Goal: Information Seeking & Learning: Learn about a topic

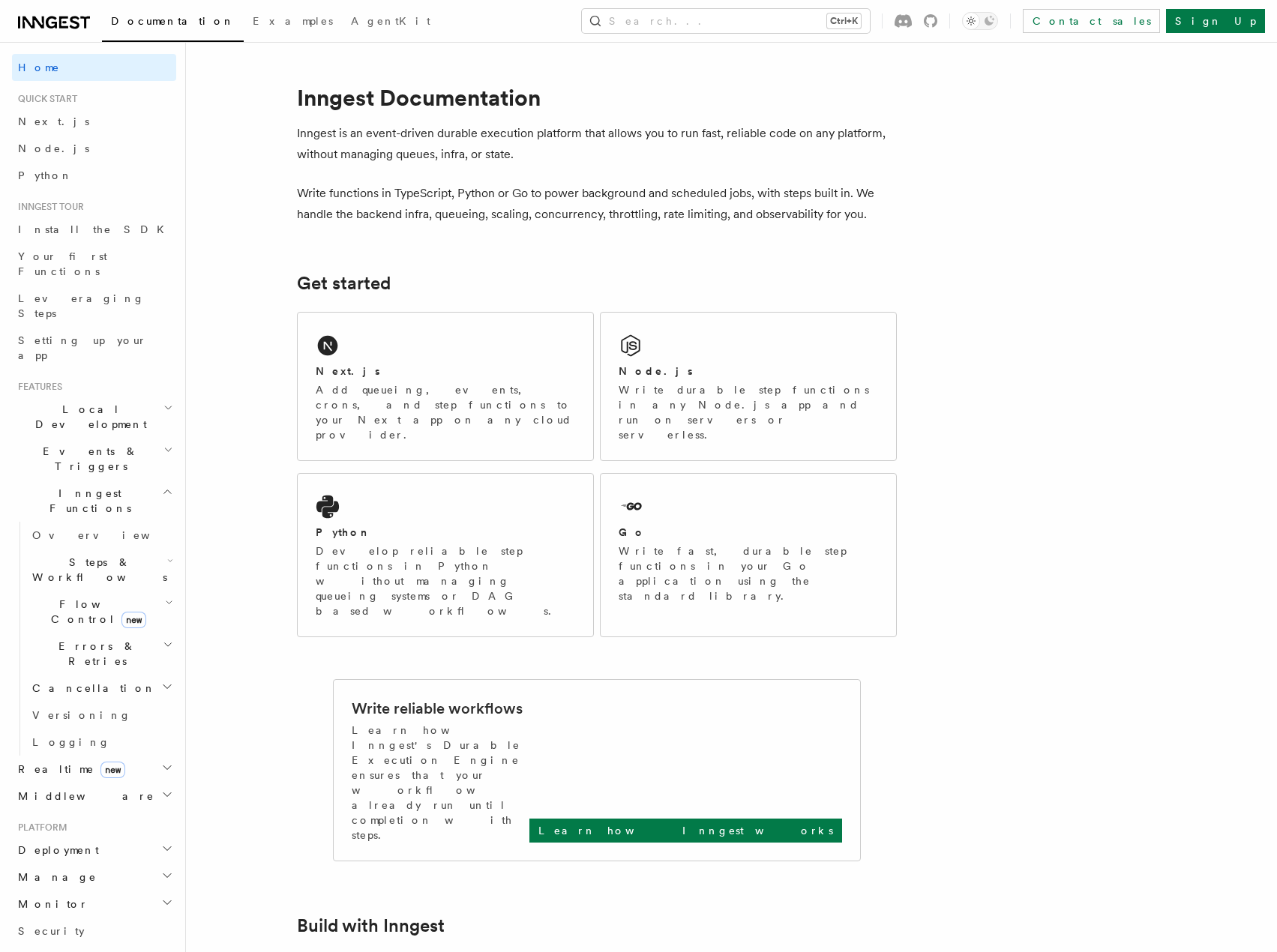
click at [84, 522] on link "Overview" at bounding box center [101, 535] width 150 height 27
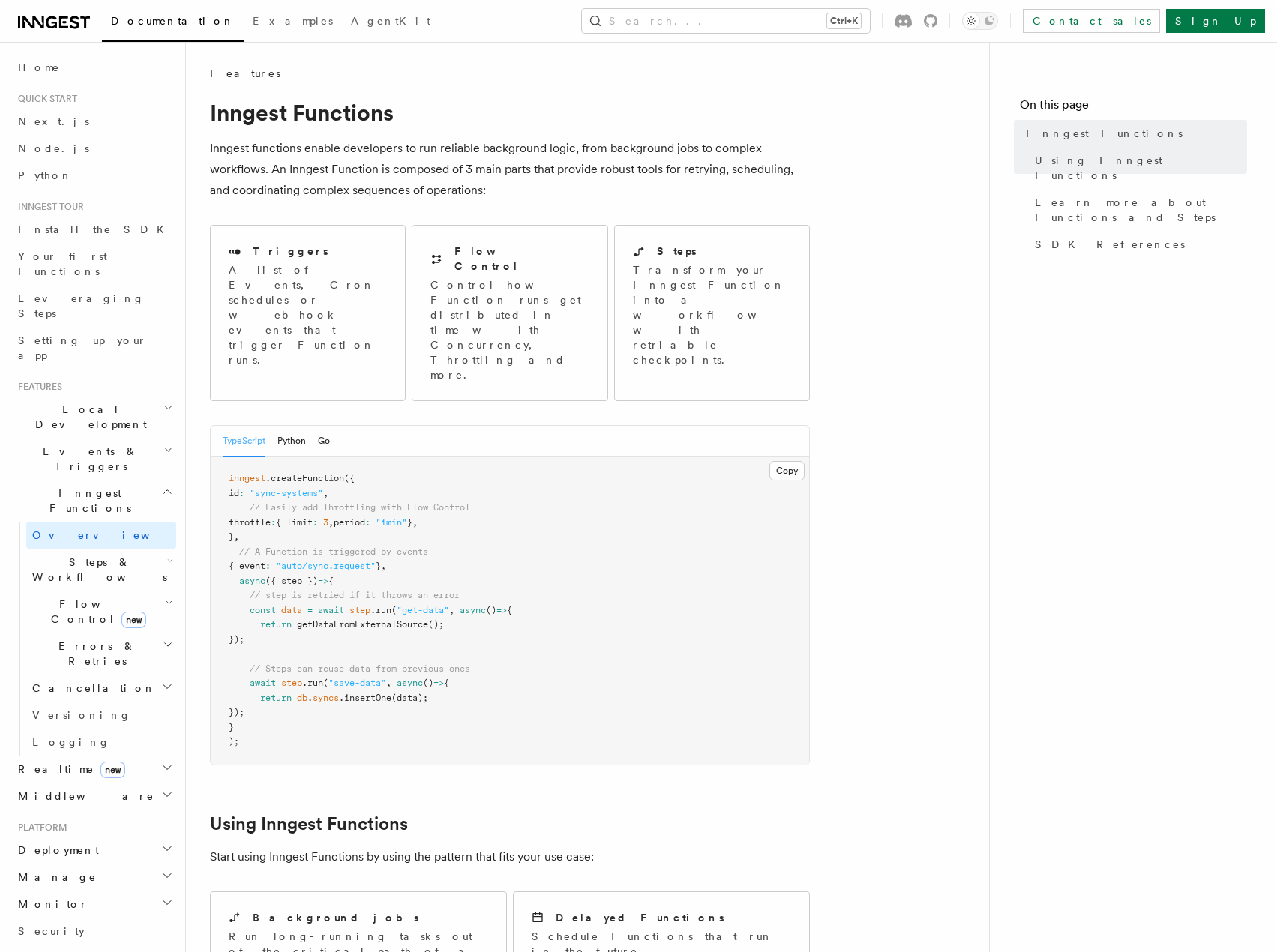
click at [163, 444] on icon "button" at bounding box center [168, 449] width 10 height 12
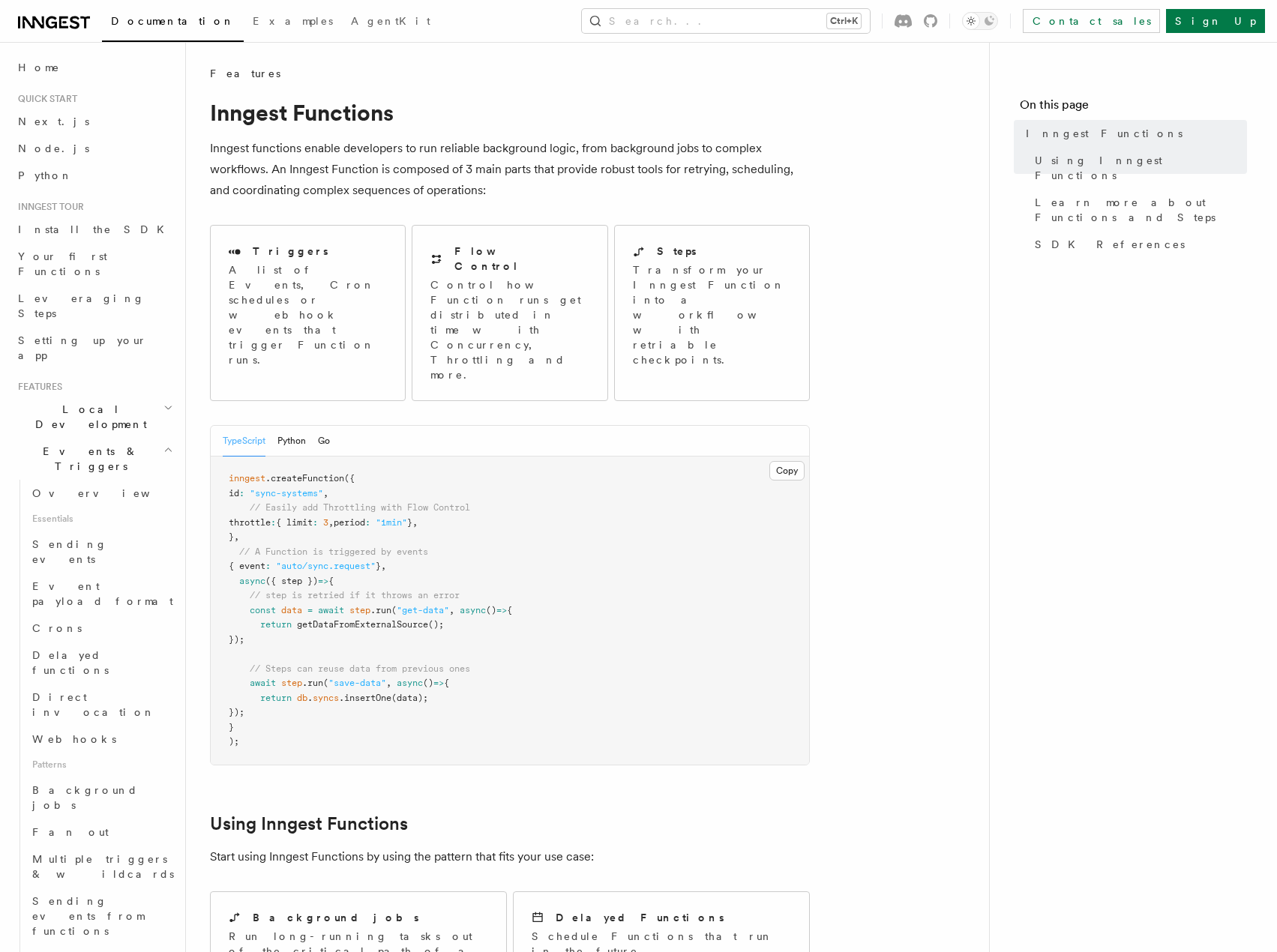
drag, startPoint x: 110, startPoint y: 361, endPoint x: 119, endPoint y: 374, distance: 15.8
click at [110, 396] on h2 "Local Development" at bounding box center [94, 417] width 164 height 42
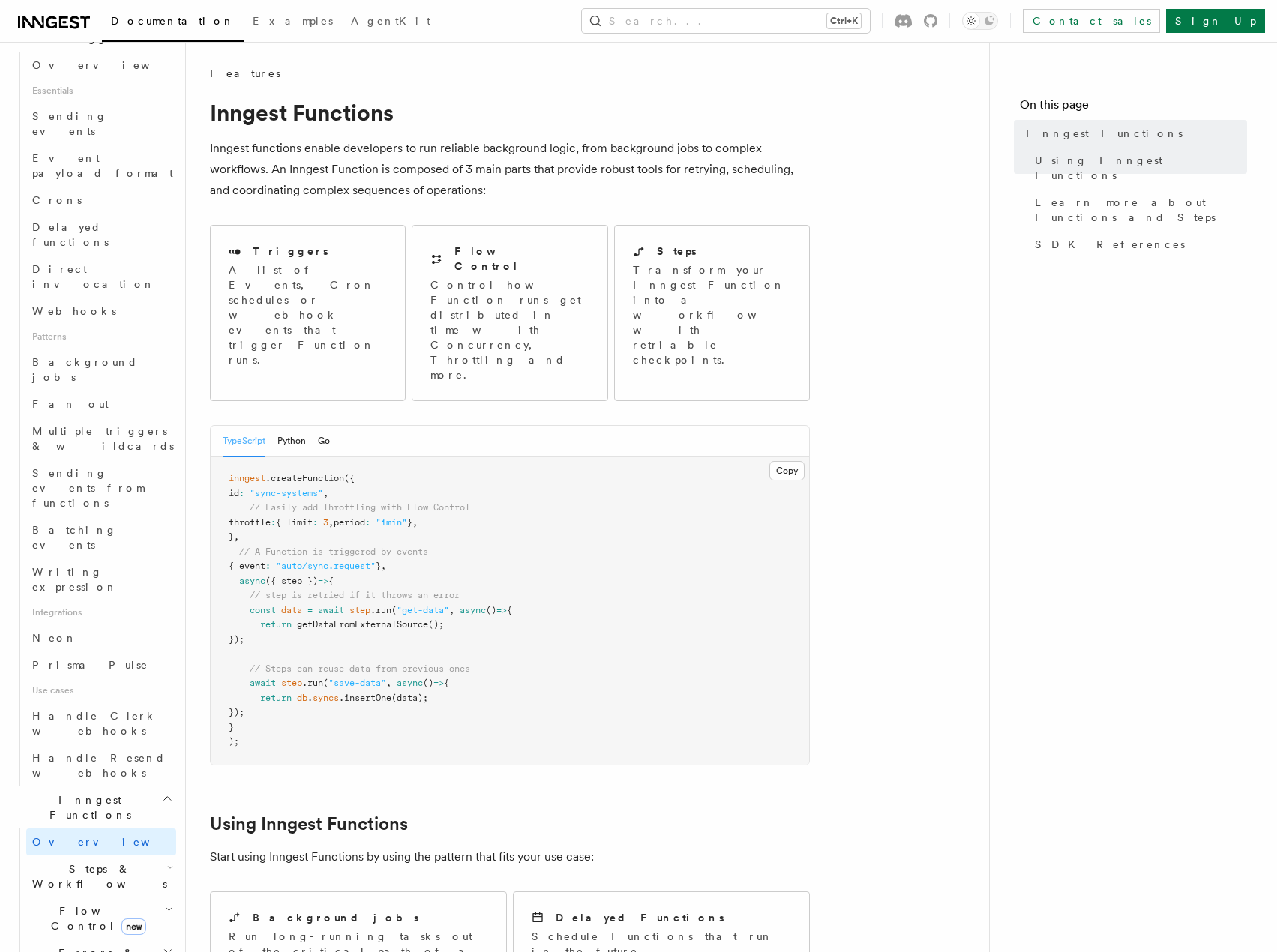
scroll to position [613, 0]
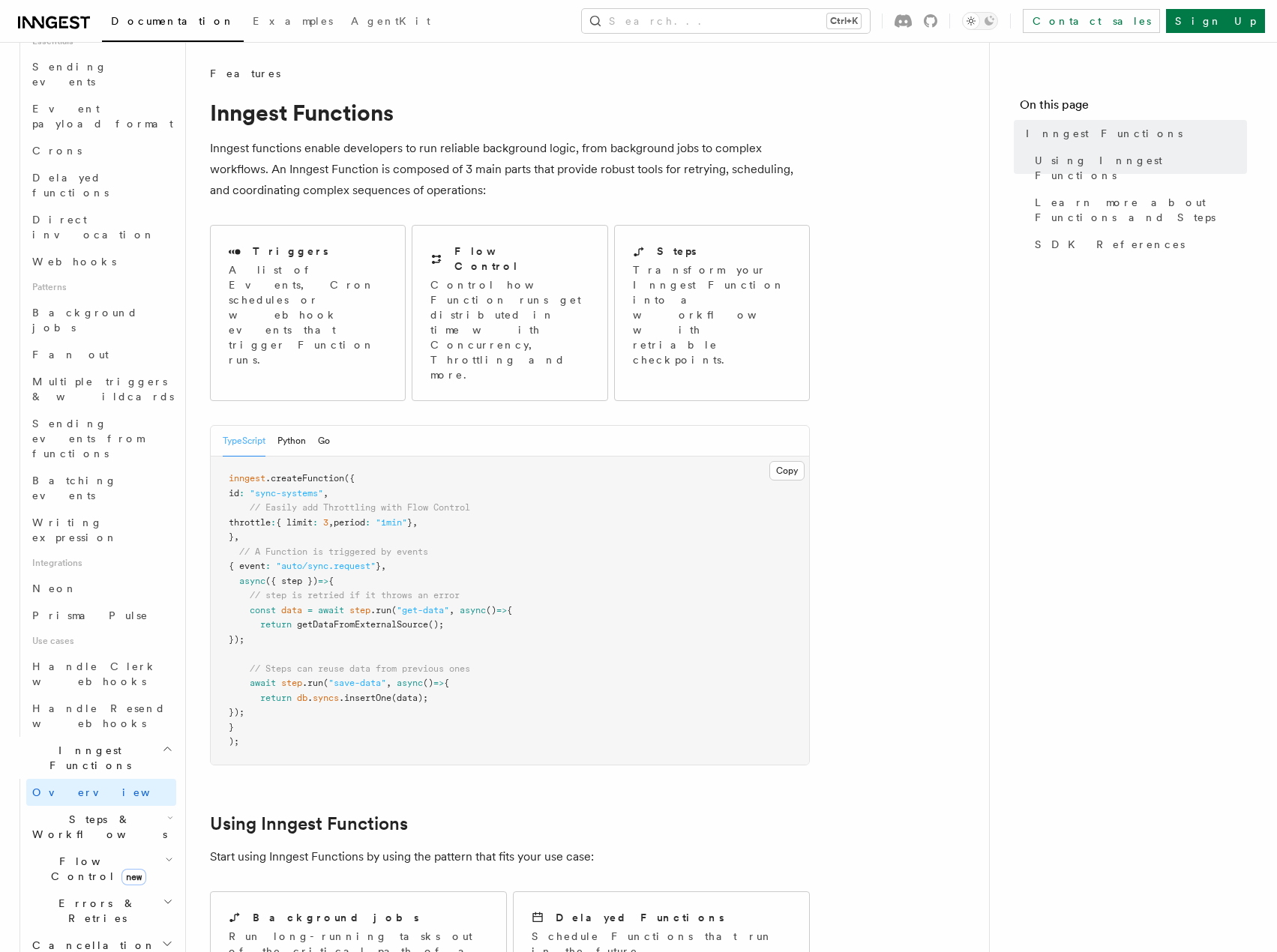
click at [143, 806] on h2 "Steps & Workflows" at bounding box center [101, 827] width 150 height 42
click at [104, 848] on link "Overview" at bounding box center [108, 862] width 135 height 27
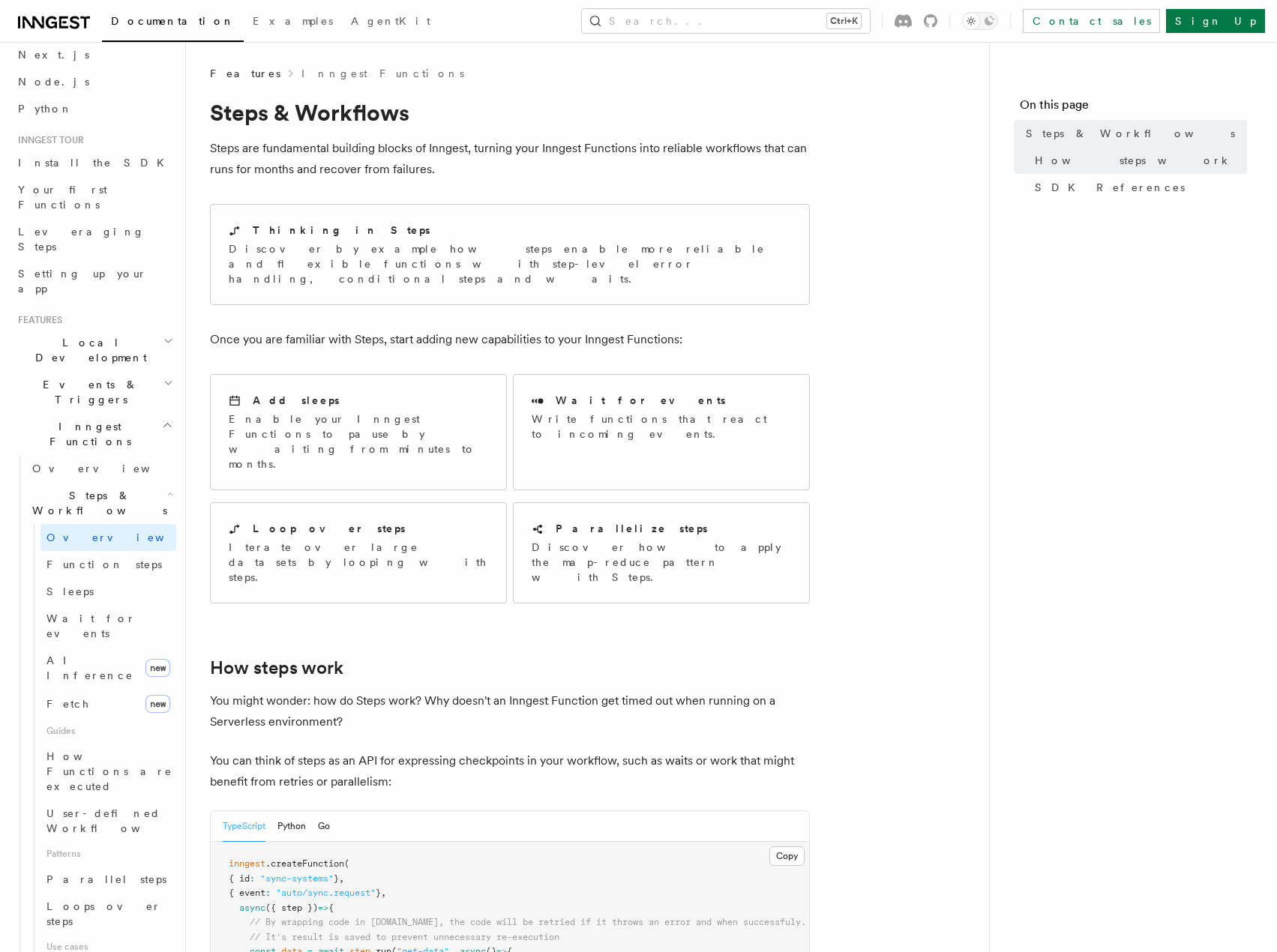
scroll to position [47, 0]
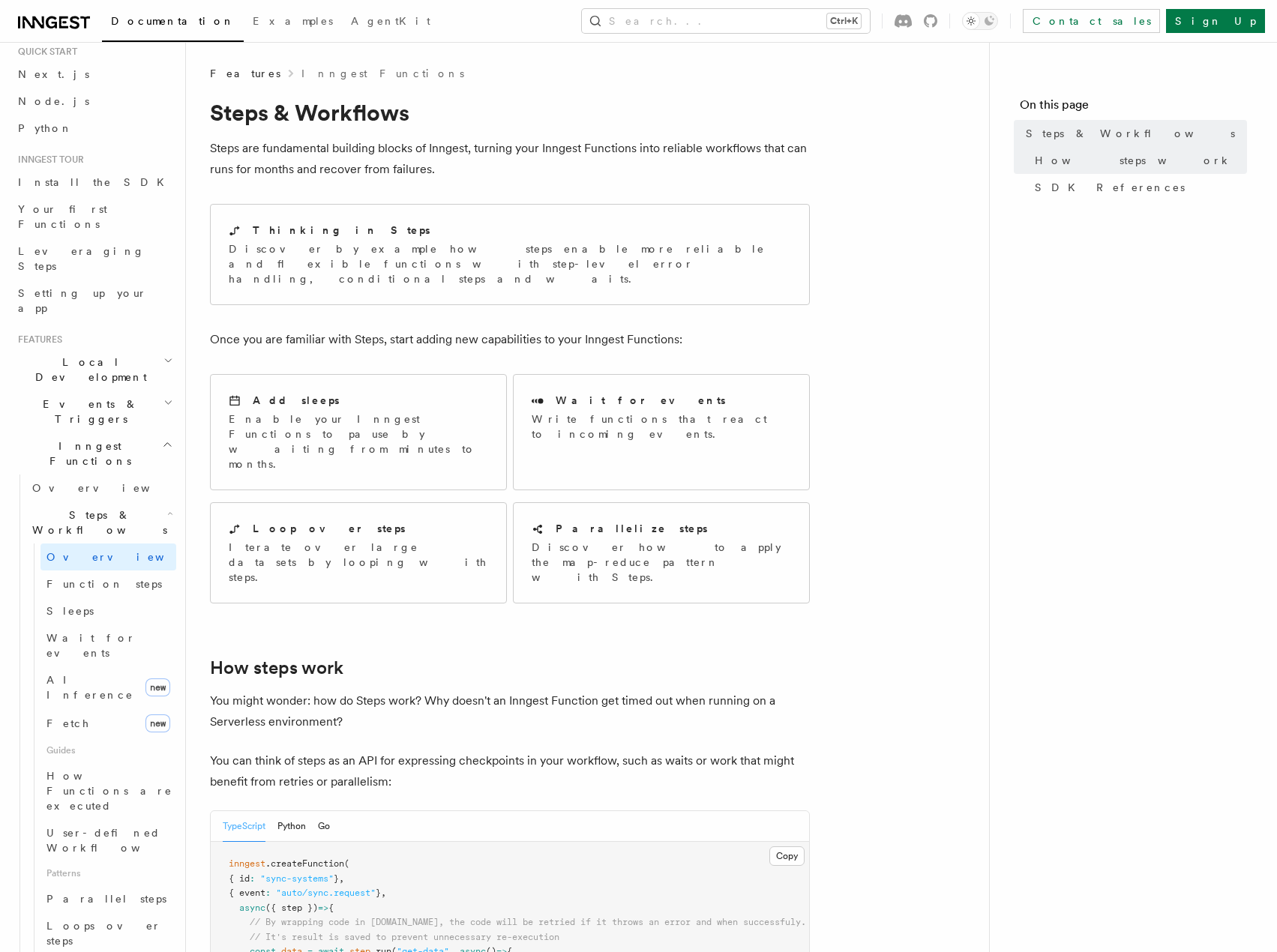
click at [163, 396] on icon "button" at bounding box center [168, 402] width 10 height 12
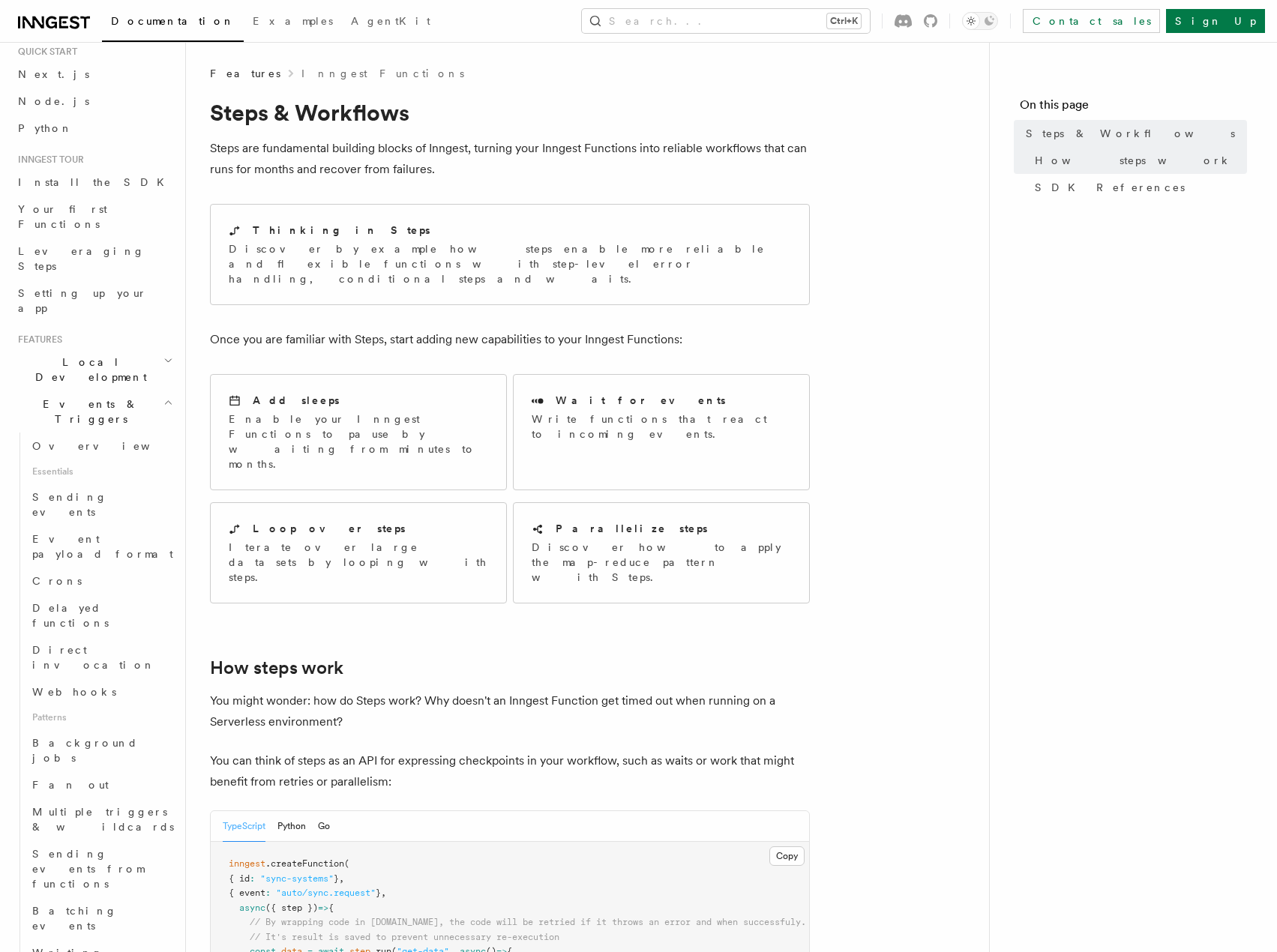
click at [163, 396] on icon "button" at bounding box center [168, 402] width 10 height 12
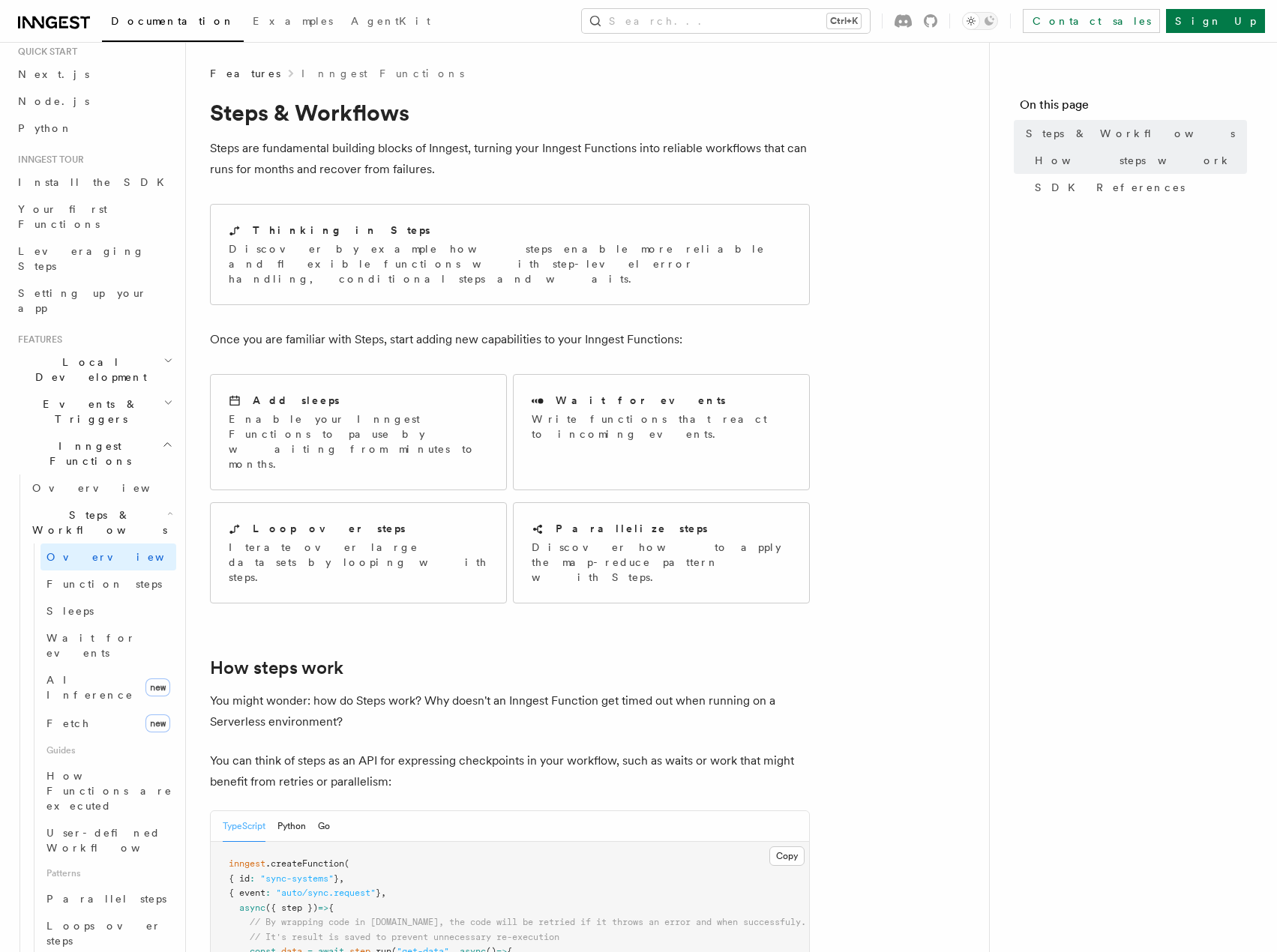
click at [162, 439] on icon "button" at bounding box center [167, 444] width 11 height 12
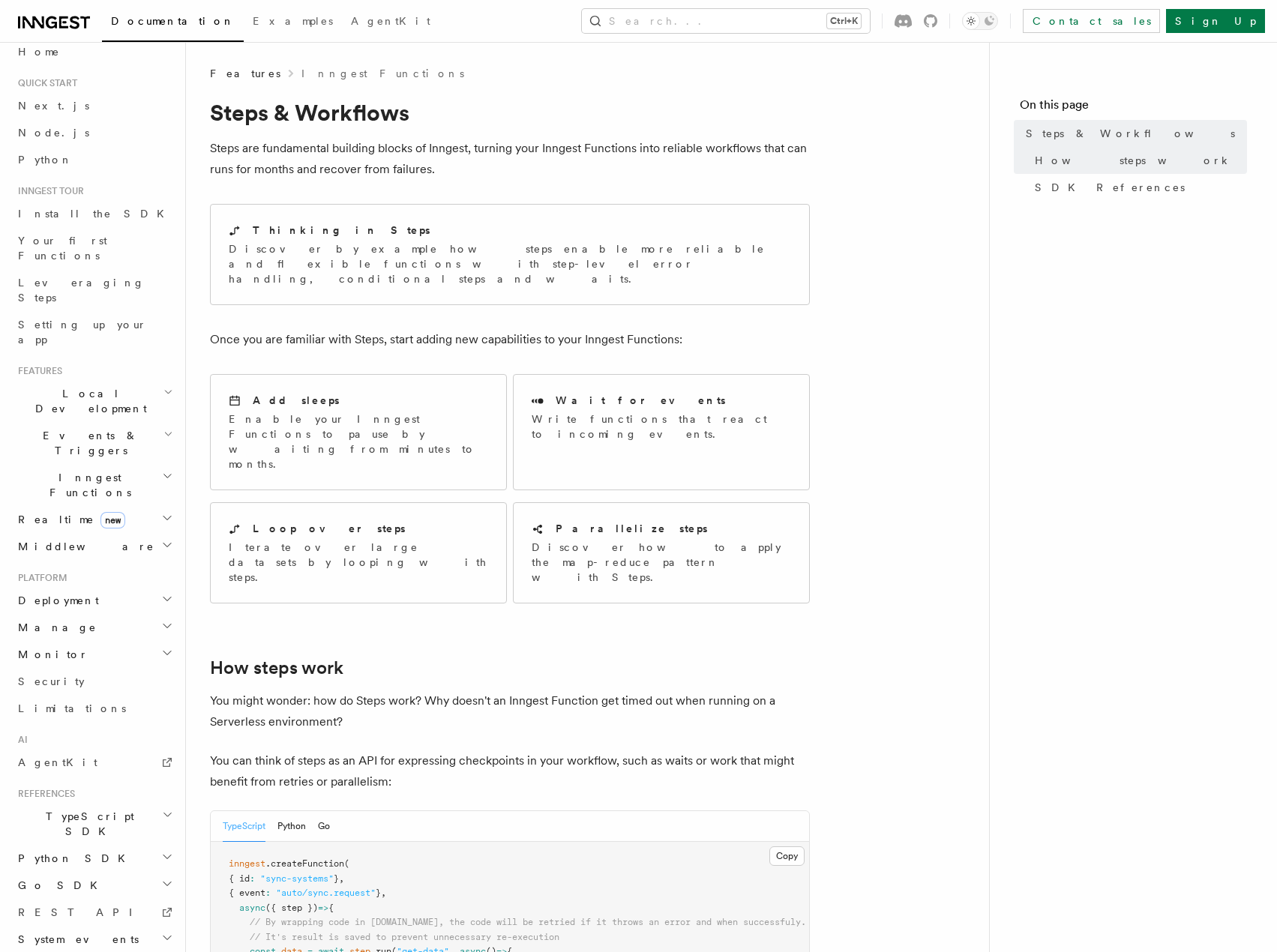
scroll to position [0, 0]
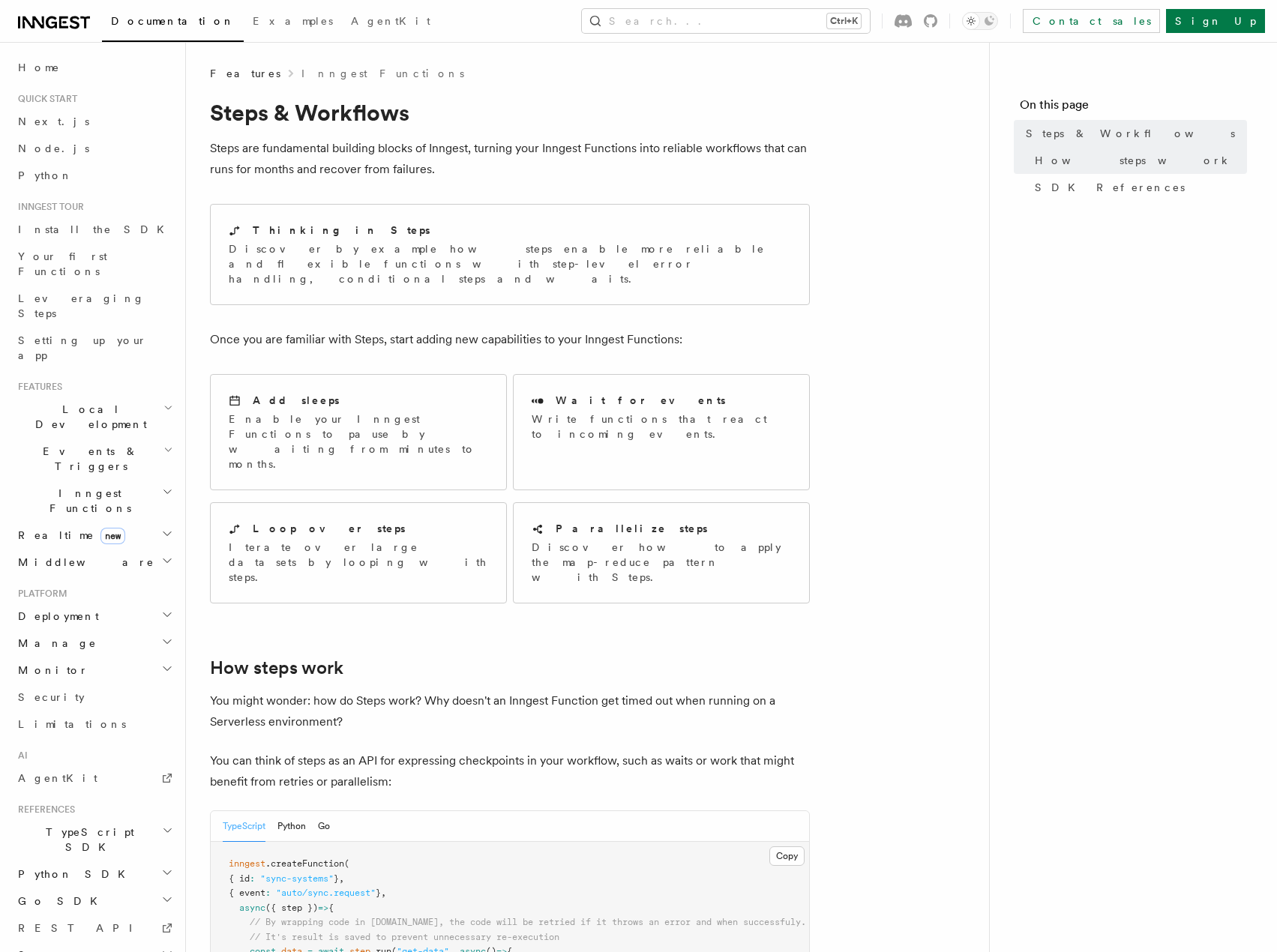
click at [800, 18] on button "Search... Ctrl+K" at bounding box center [726, 21] width 288 height 24
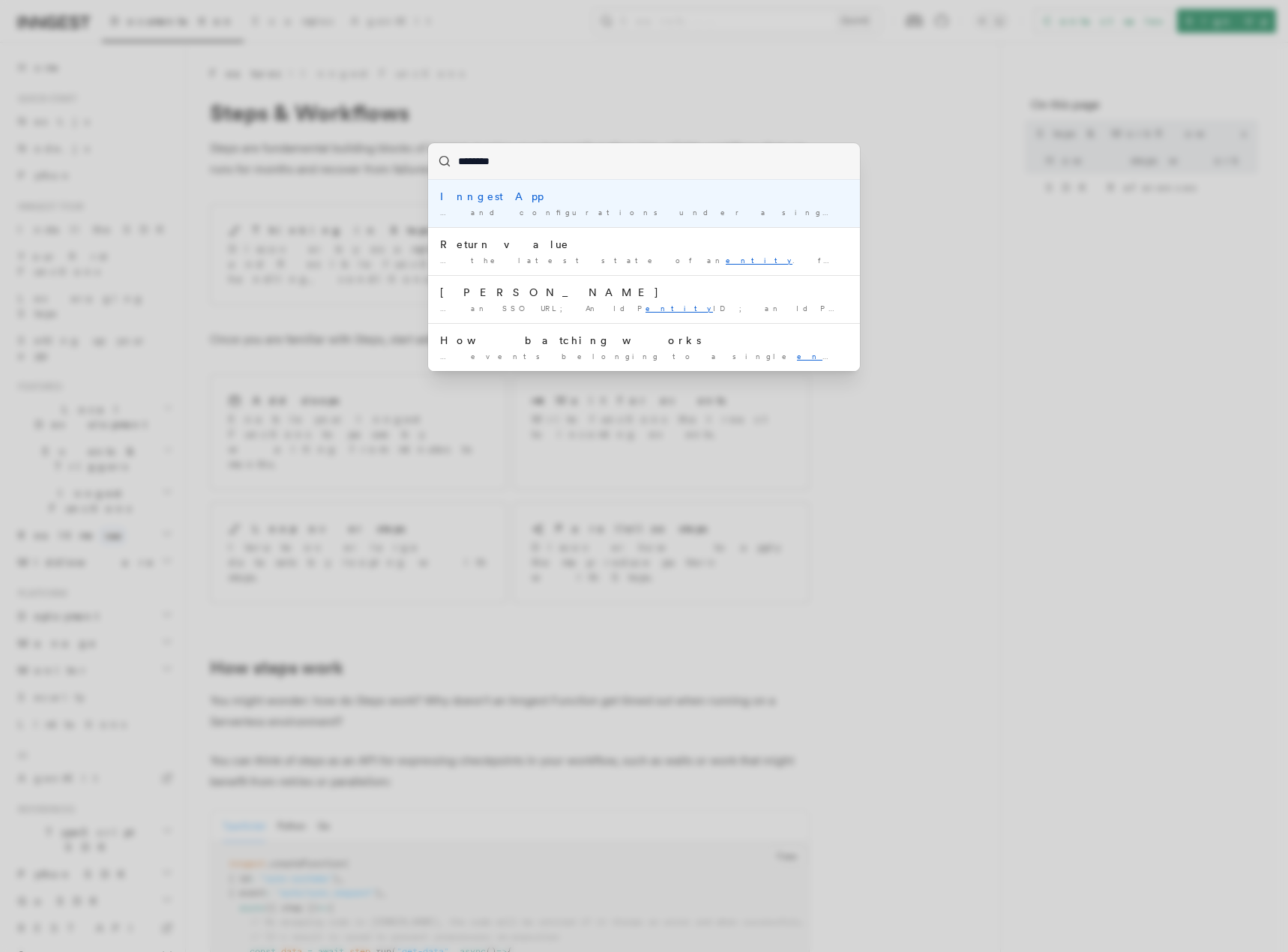
type input "********"
click at [1108, 374] on div "******** Inngest App … and configurations under a single entity . An Inngest ap…" at bounding box center [644, 476] width 1288 height 952
